Goal: Book appointment/travel/reservation

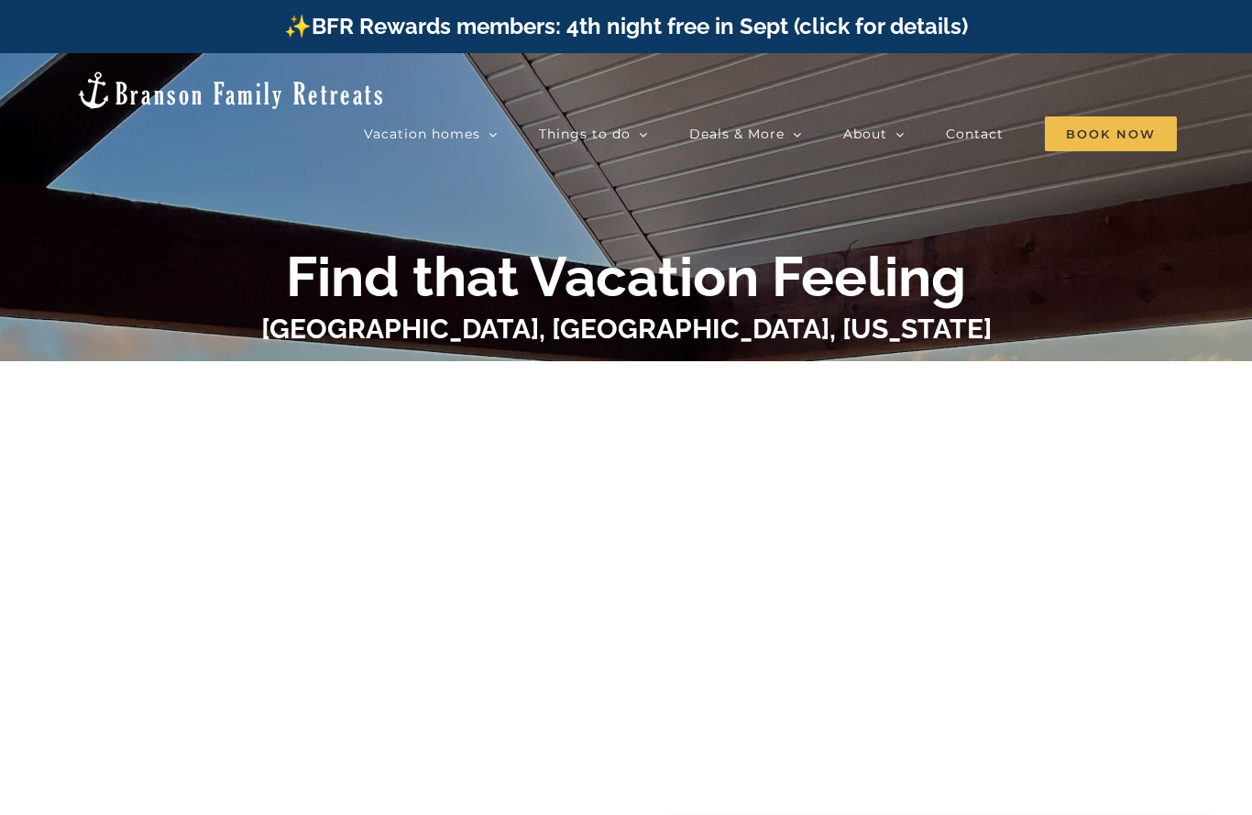
click at [1031, 280] on div "Find that Vacation Feeling Table Rock Lake, Branson, Missouri" at bounding box center [626, 461] width 1252 height 435
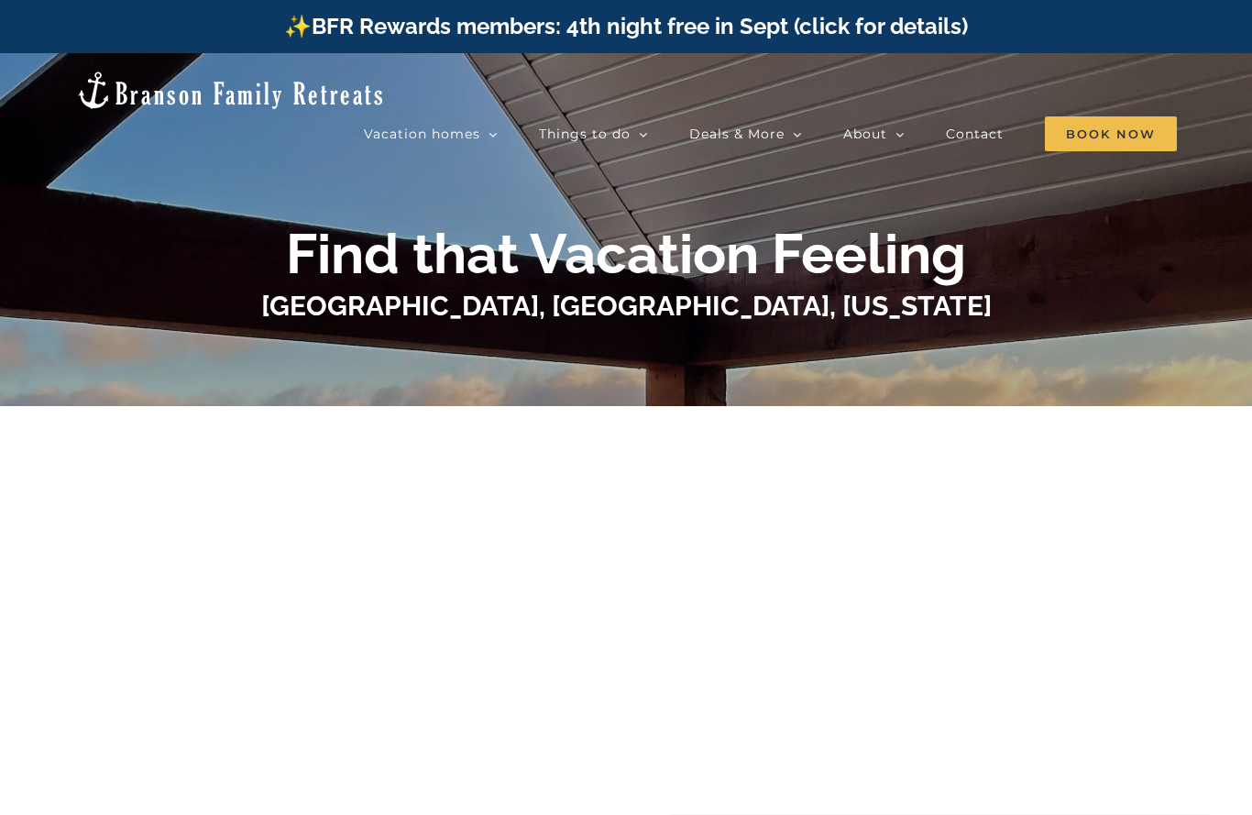
click at [988, 344] on div at bounding box center [625, 519] width 733 height 362
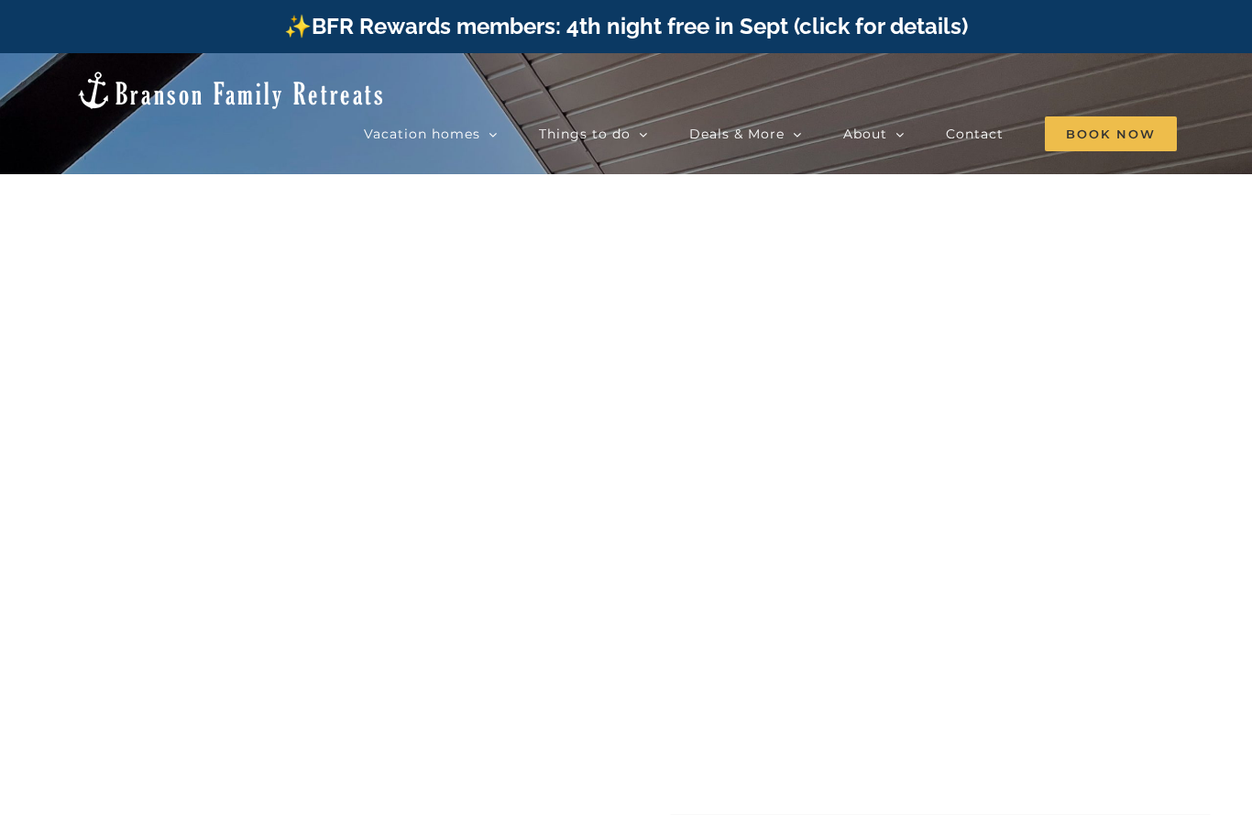
click at [972, 139] on div at bounding box center [626, 460] width 1252 height 815
click at [998, 148] on div at bounding box center [626, 460] width 1252 height 815
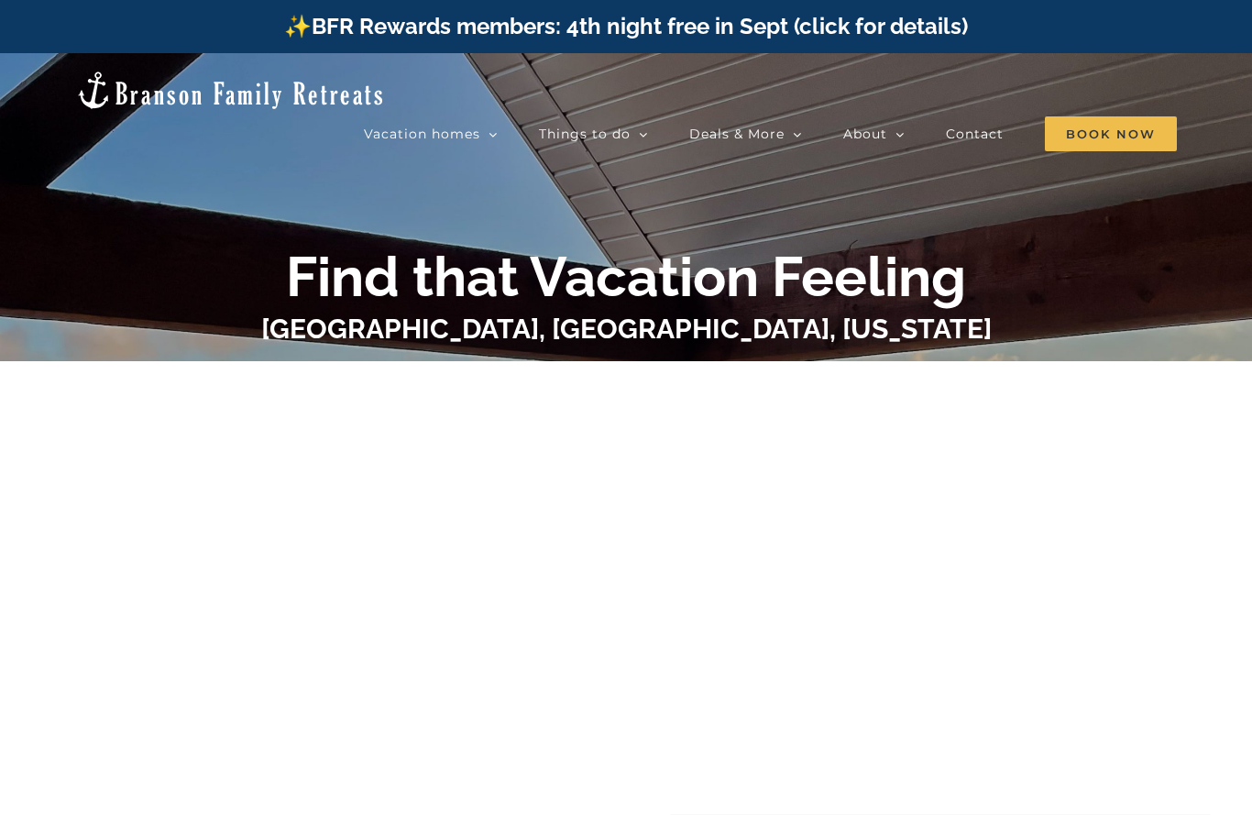
click at [927, 298] on b "Find that Vacation Feeling" at bounding box center [626, 277] width 680 height 64
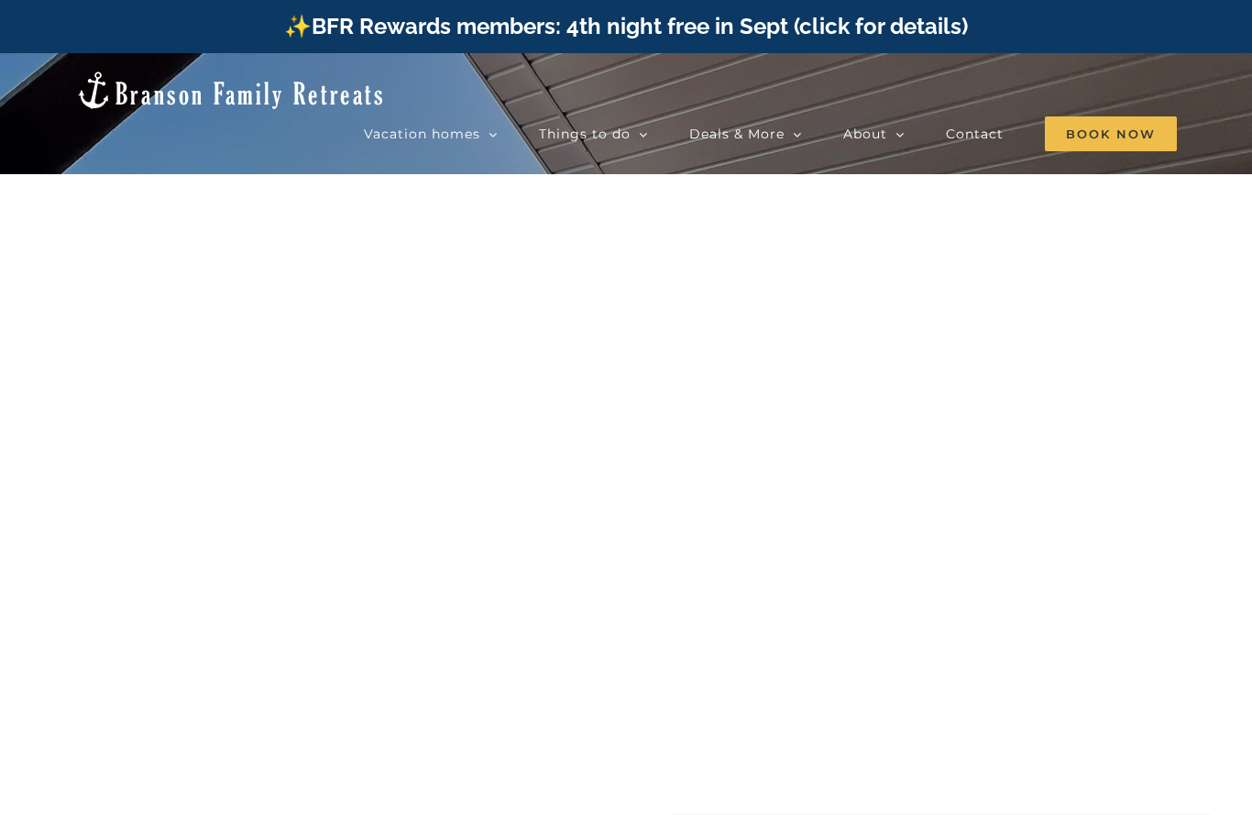
click at [888, 141] on div at bounding box center [626, 460] width 1252 height 815
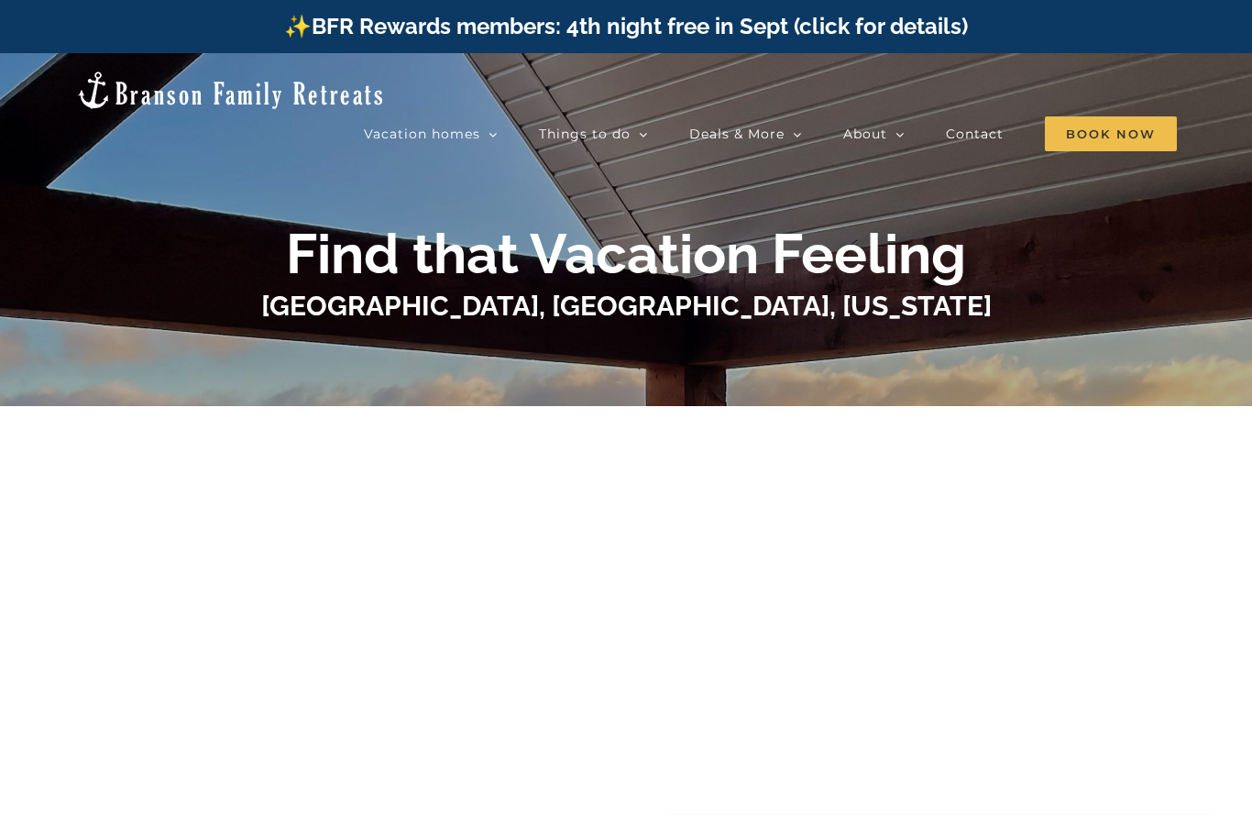
click at [859, 371] on div at bounding box center [625, 519] width 733 height 362
click at [857, 366] on div at bounding box center [625, 519] width 733 height 362
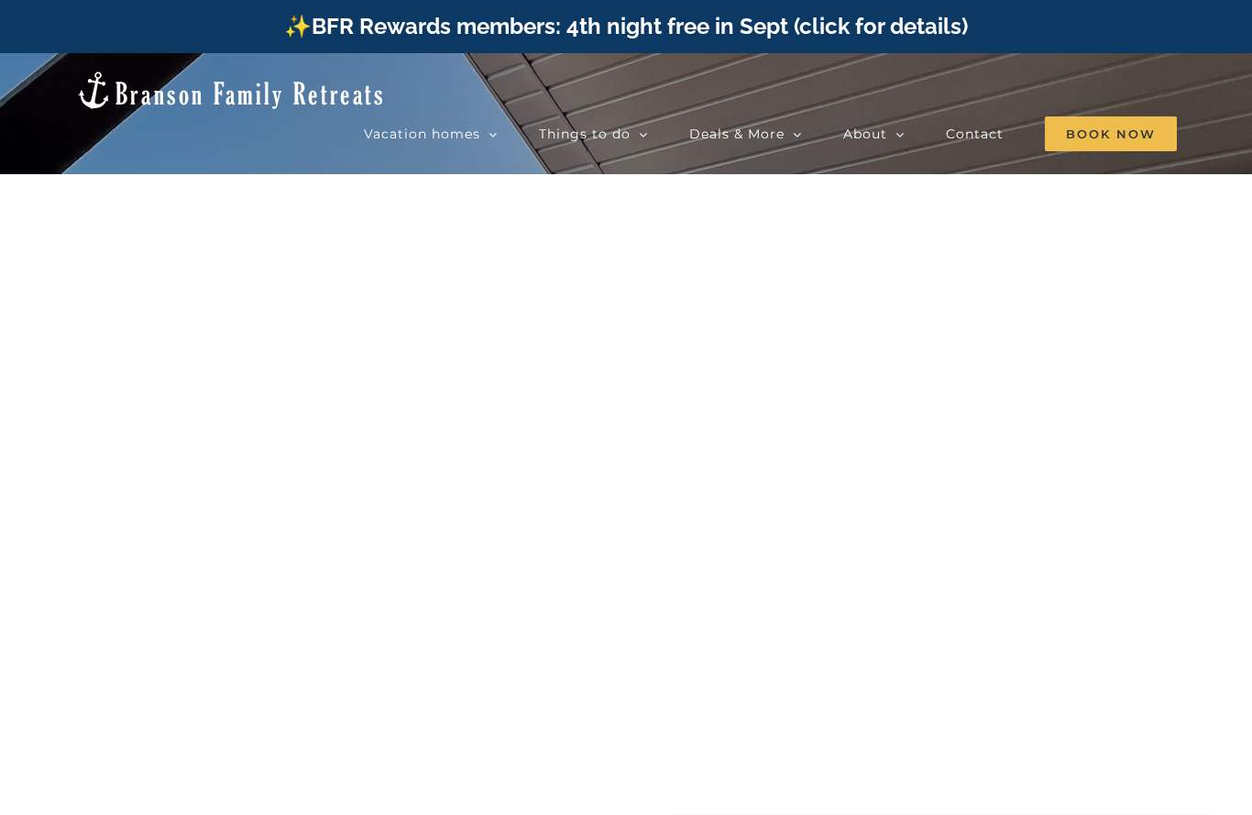
click at [887, 128] on div at bounding box center [626, 460] width 1252 height 815
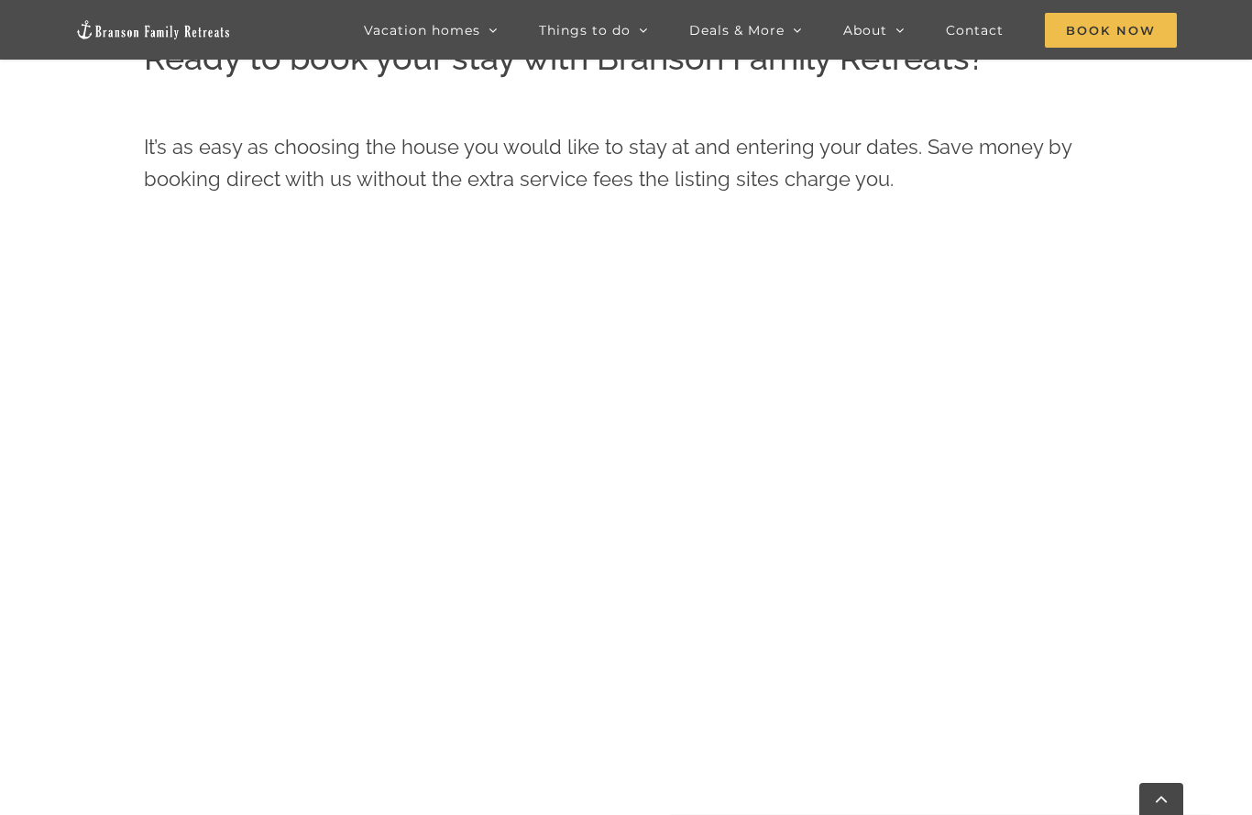
scroll to position [901, 0]
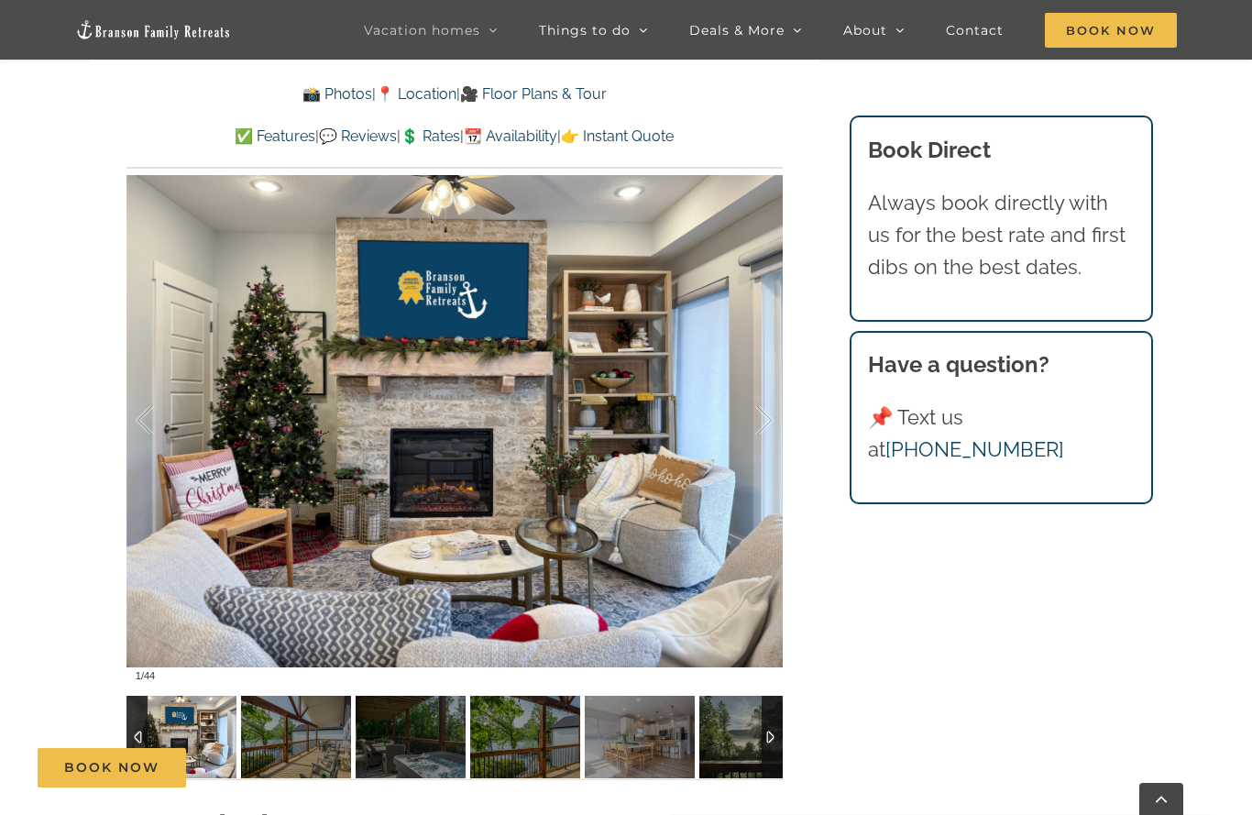
scroll to position [1244, 0]
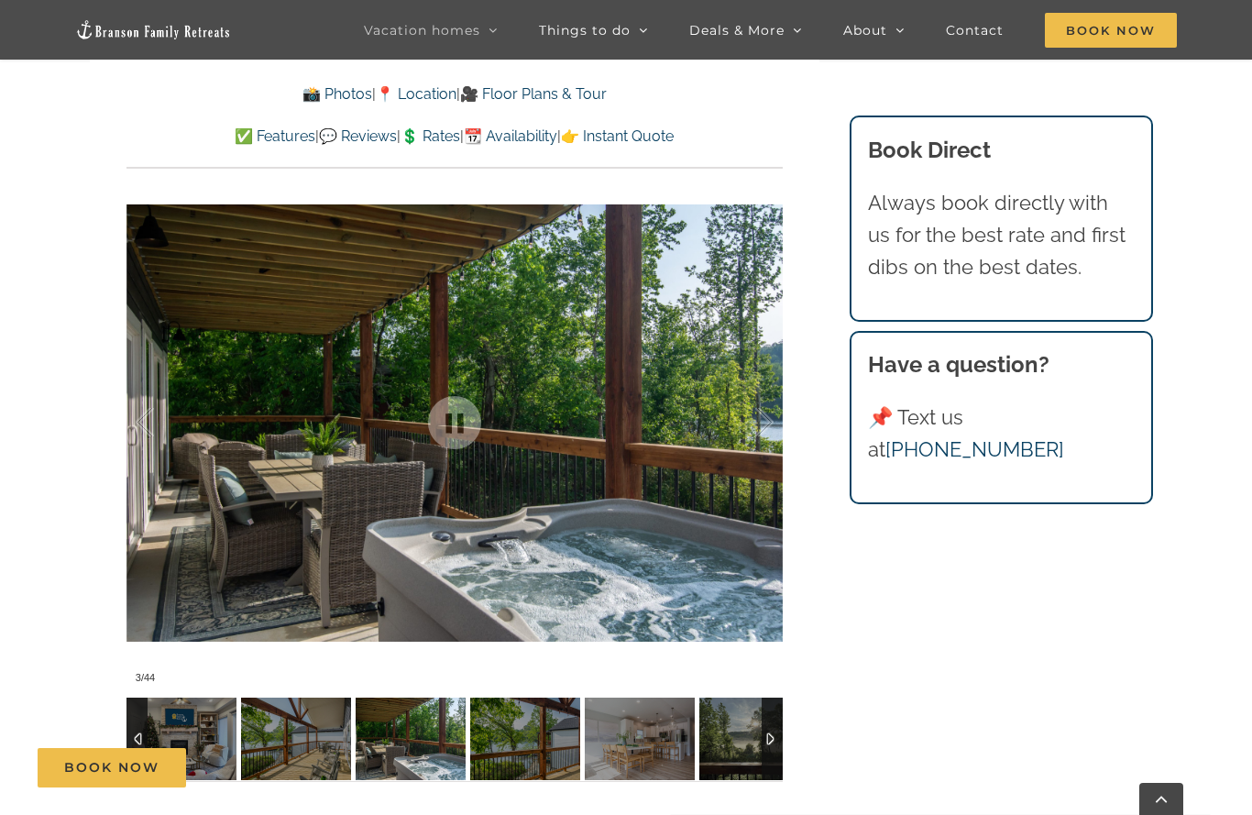
click at [520, 747] on img at bounding box center [525, 739] width 110 height 83
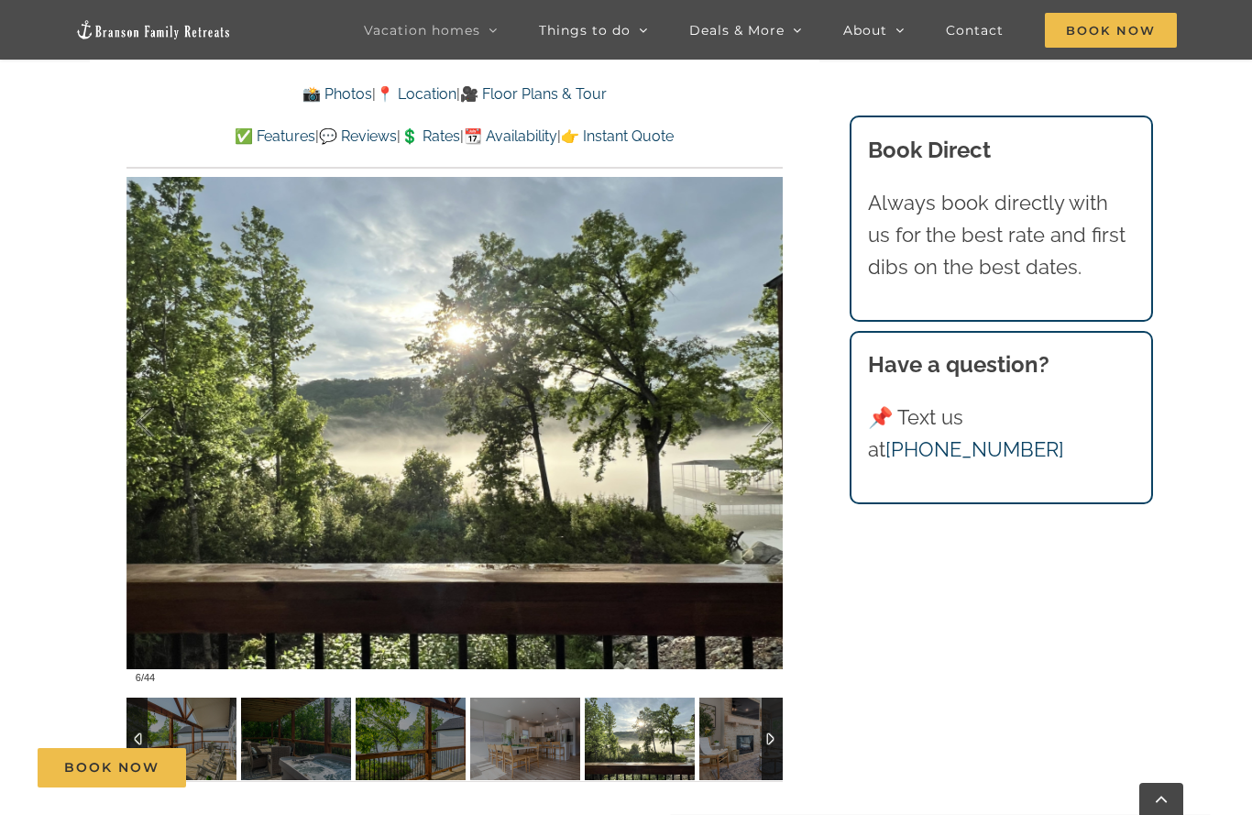
click at [739, 757] on div "Book Now" at bounding box center [640, 767] width 1205 height 39
